Goal: Task Accomplishment & Management: Manage account settings

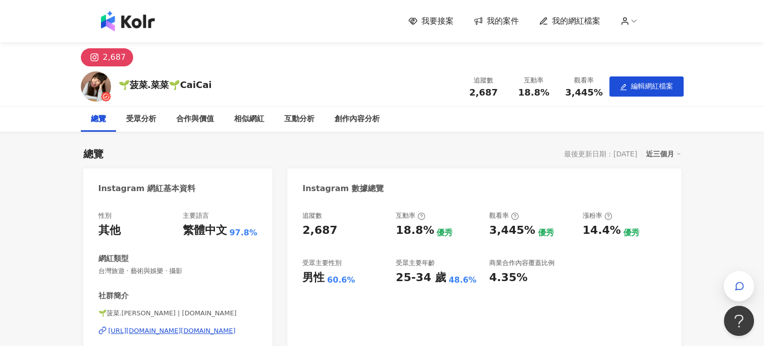
click at [504, 18] on span "我的案件" at bounding box center [503, 21] width 32 height 11
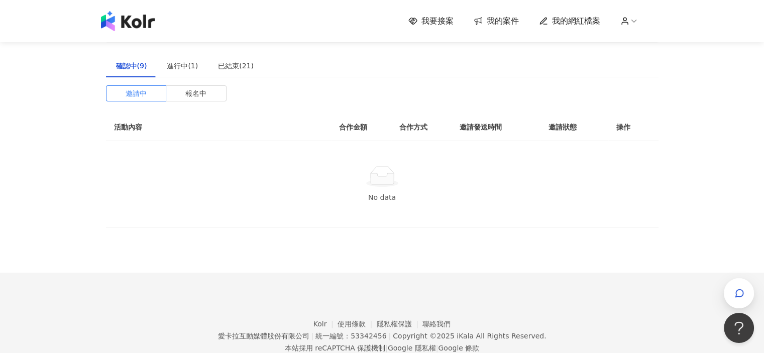
click at [453, 20] on span "我要接案" at bounding box center [438, 21] width 32 height 11
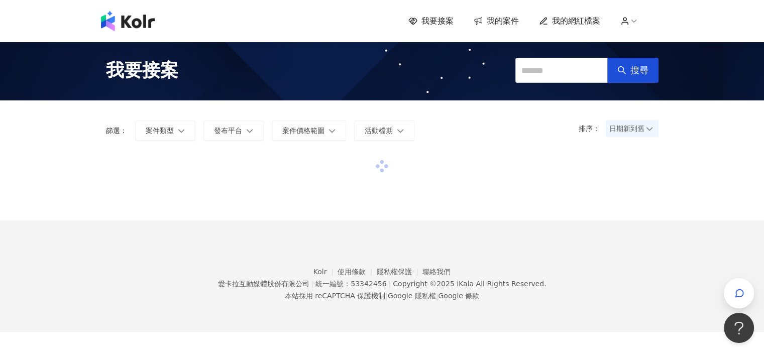
click at [581, 22] on span "我的網紅檔案" at bounding box center [576, 21] width 48 height 11
